Goal: Book appointment/travel/reservation

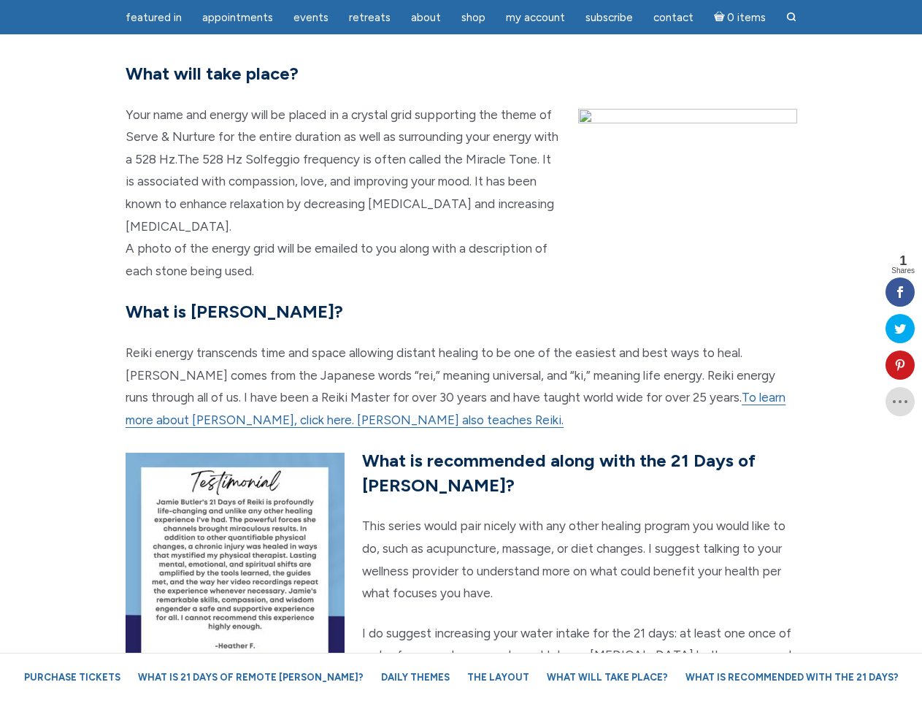
scroll to position [3147, 0]
click at [461, 350] on p "Reiki energy transcends time and space allowing distant healing to be one of th…" at bounding box center [462, 386] width 672 height 89
click at [237, 18] on span "Appointments" at bounding box center [237, 17] width 71 height 13
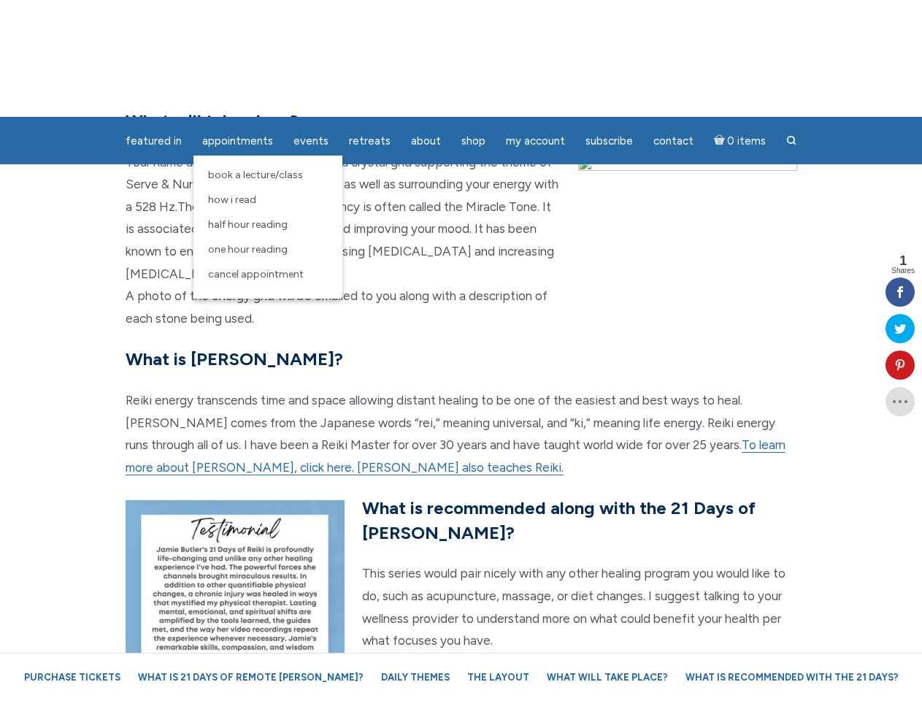
click at [311, 134] on span "Events" at bounding box center [311, 140] width 35 height 13
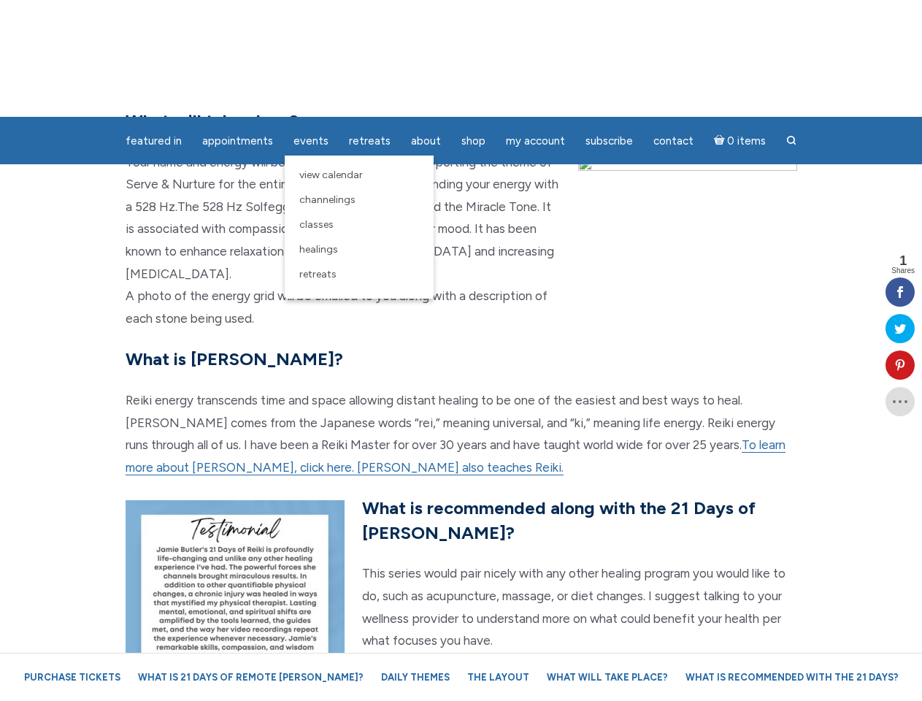
click at [426, 18] on div "featured in featured in Memes Appointments Book a Lecture/Class How I Read Half…" at bounding box center [461, 11] width 922 height 23
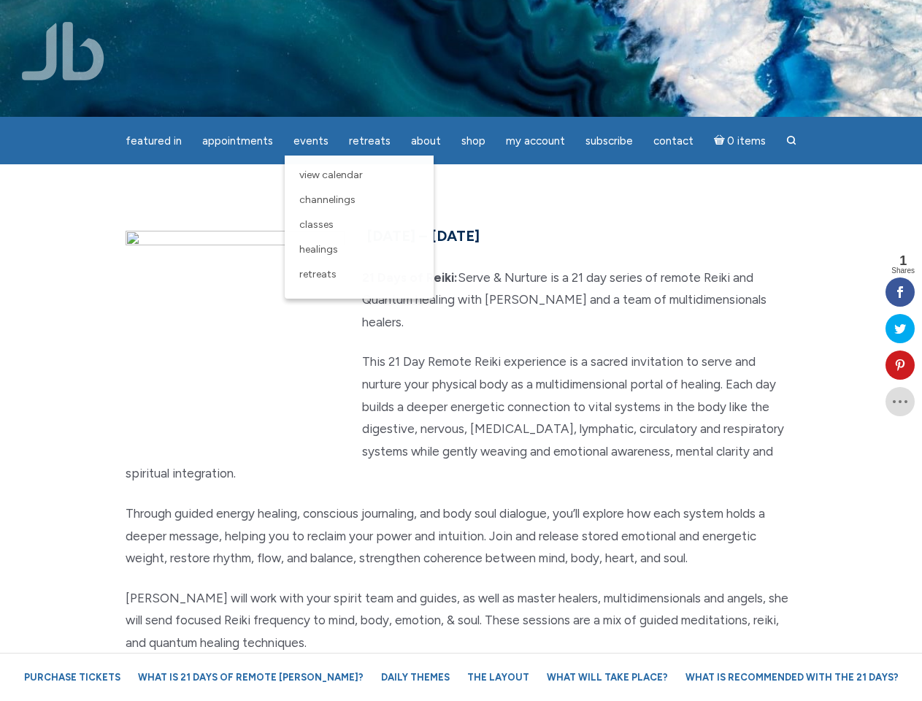
click at [535, 18] on div "featured in featured in Memes Appointments Book a Lecture/Class How I Read Half…" at bounding box center [461, 11] width 922 height 23
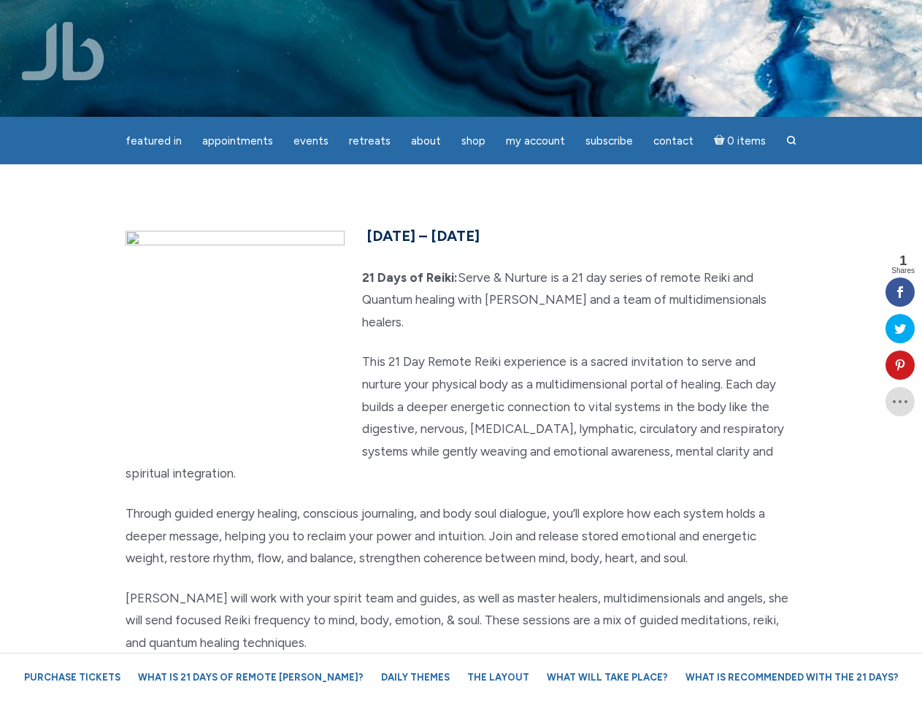
click at [900, 365] on icon at bounding box center [900, 365] width 29 height 12
